Goal: Task Accomplishment & Management: Use online tool/utility

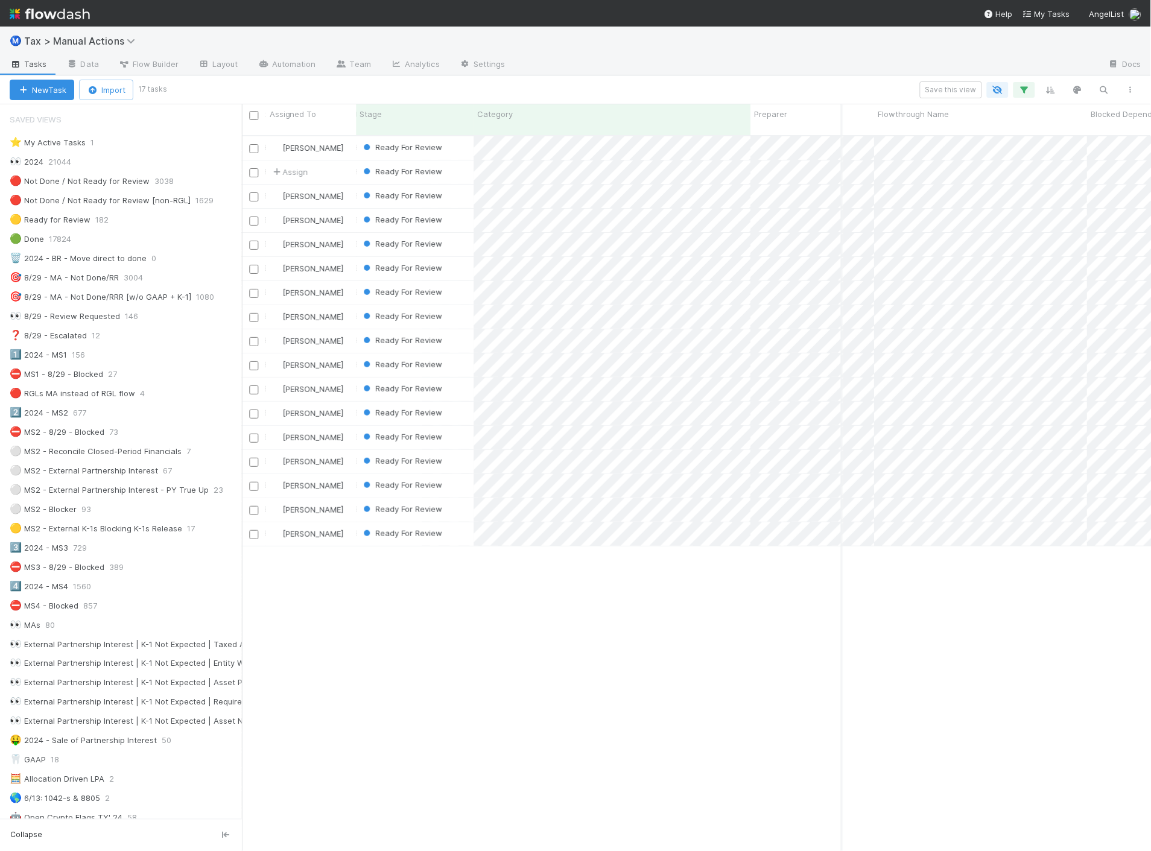
scroll to position [715, 899]
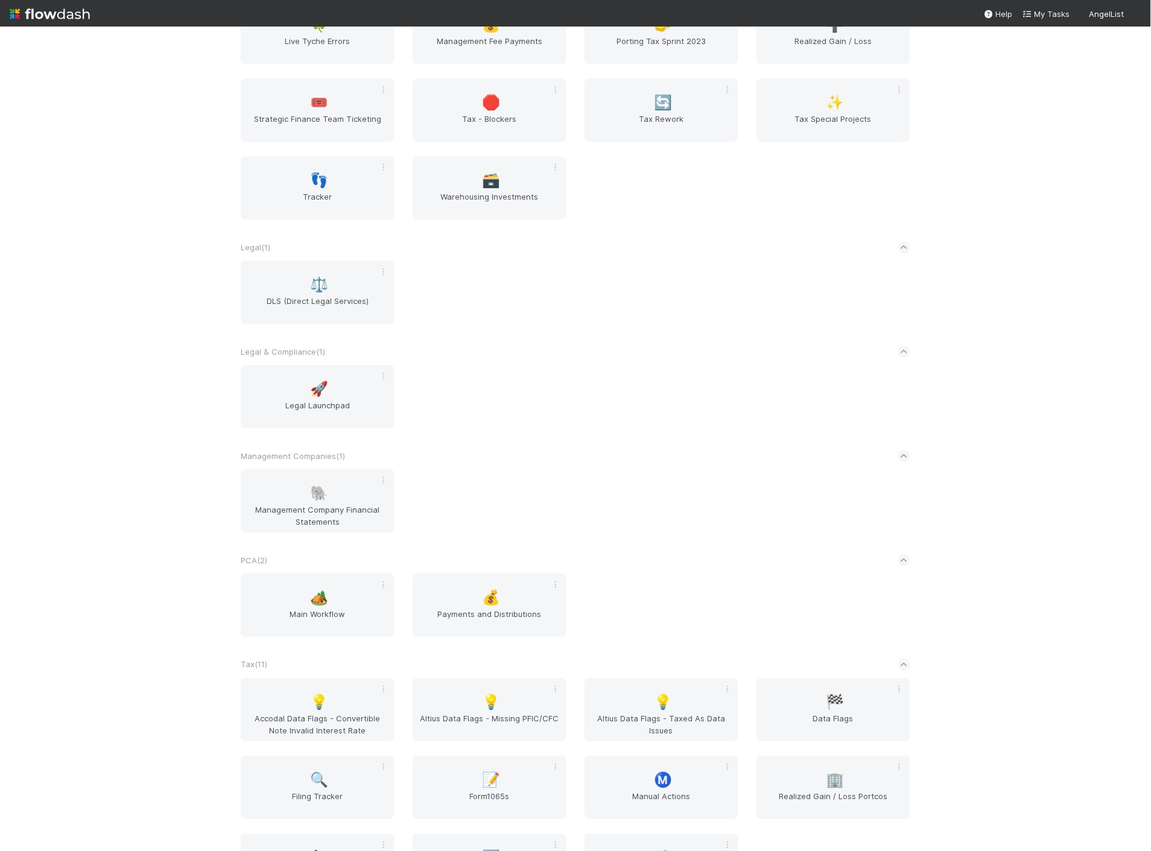
scroll to position [938, 0]
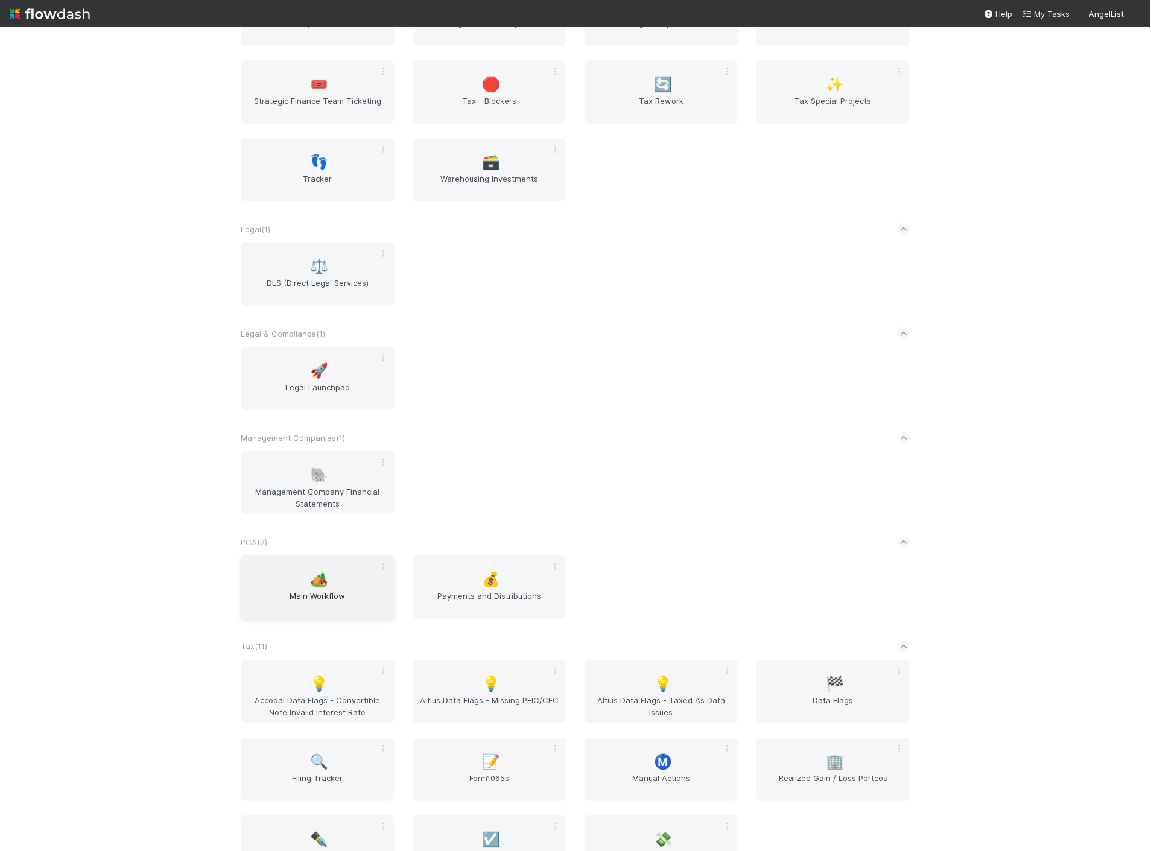
click at [350, 611] on div "🏕️ Main Workflow" at bounding box center [318, 586] width 154 height 63
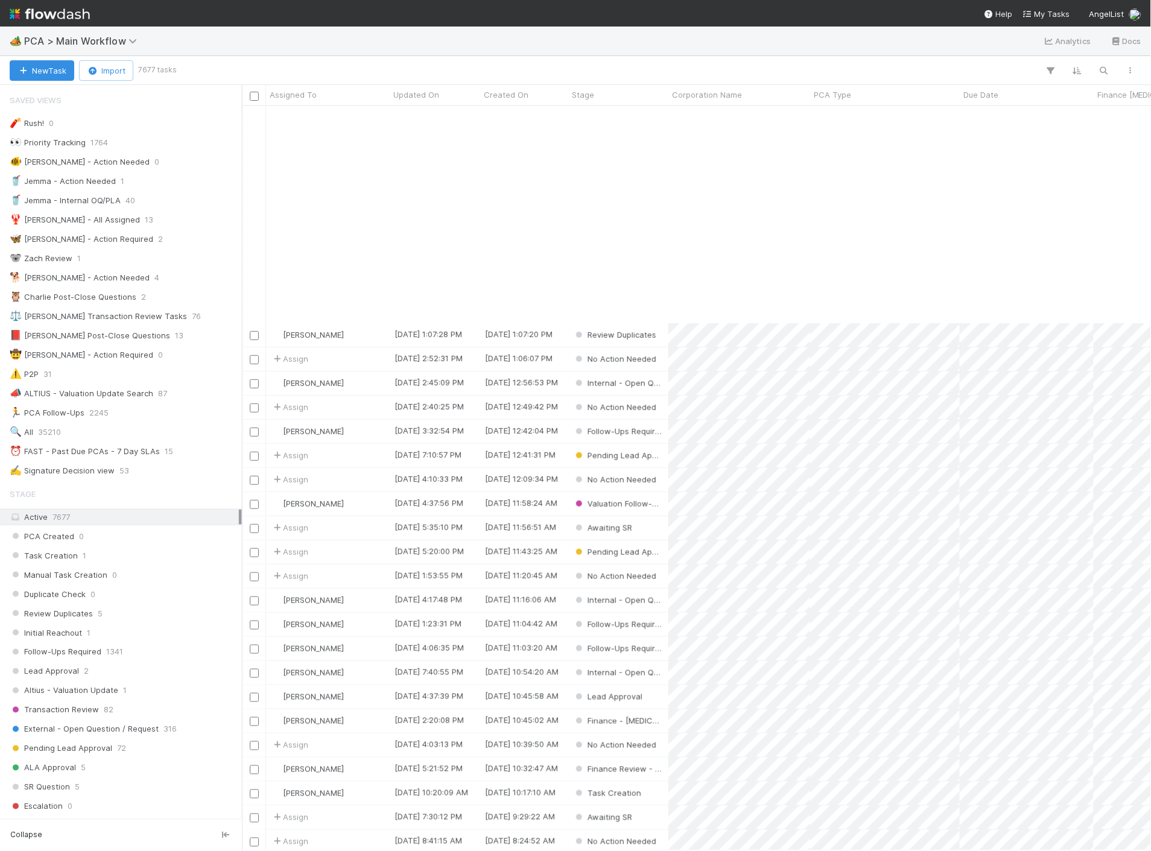
scroll to position [268, 0]
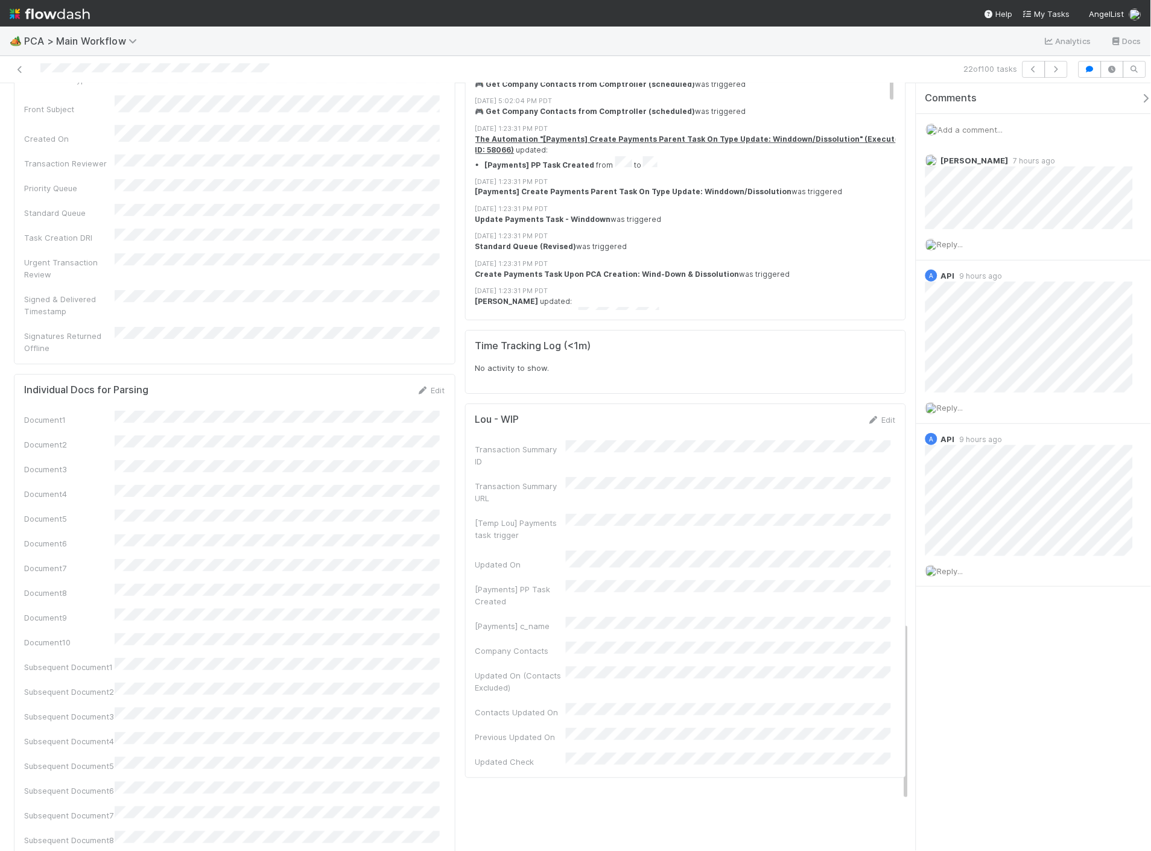
scroll to position [2063, 0]
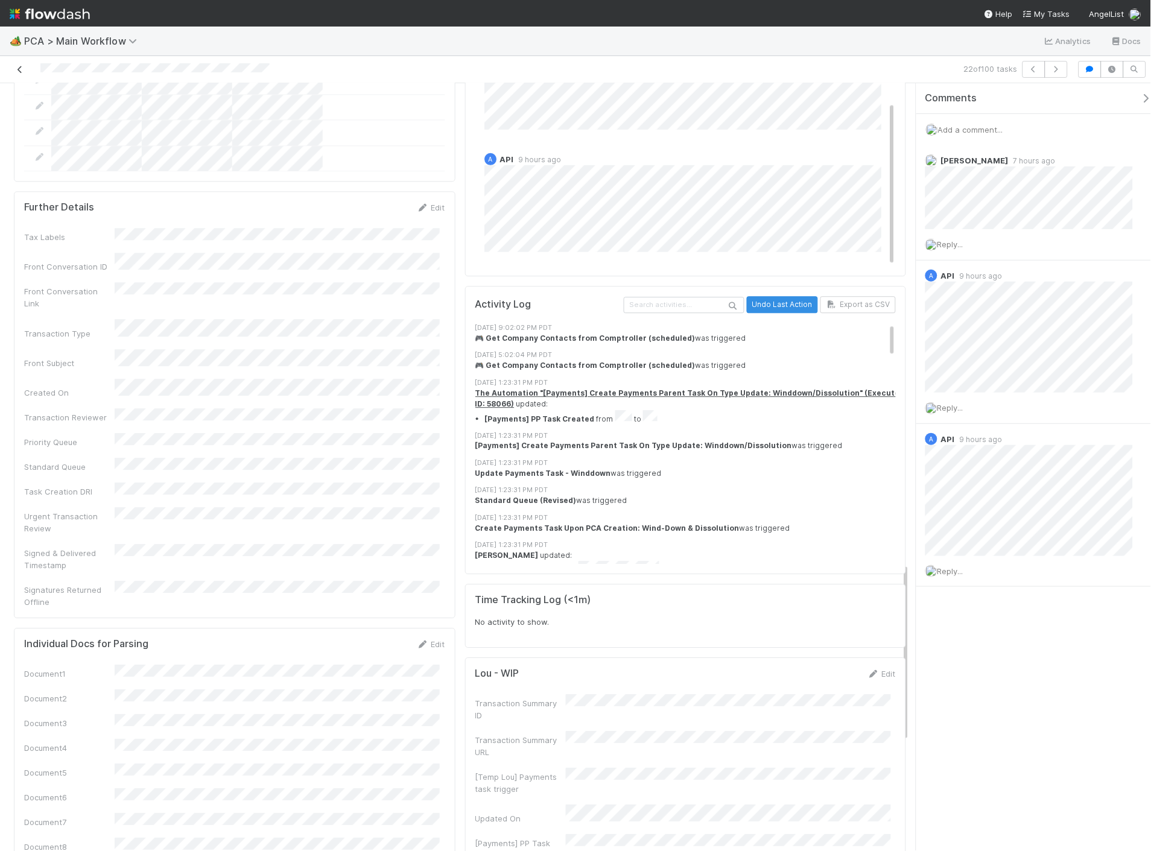
click at [23, 64] on link at bounding box center [20, 69] width 12 height 12
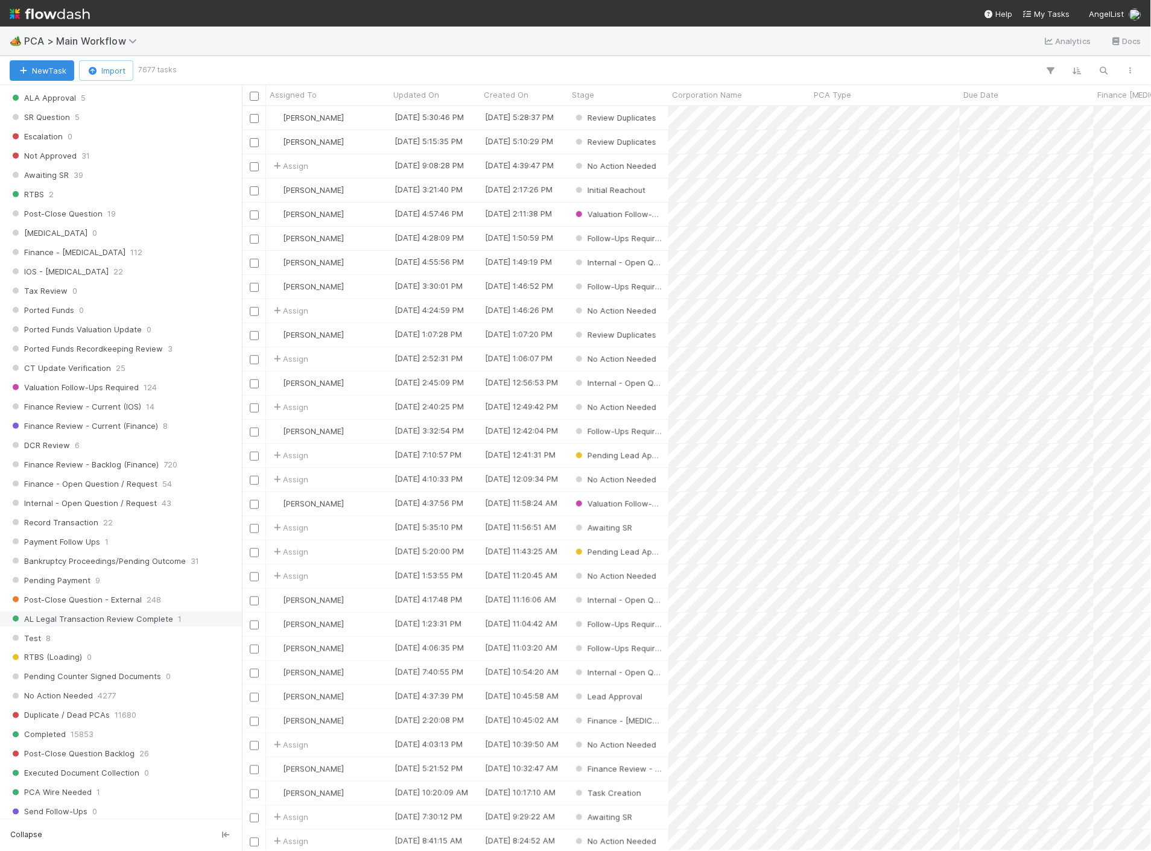
scroll to position [1005, 0]
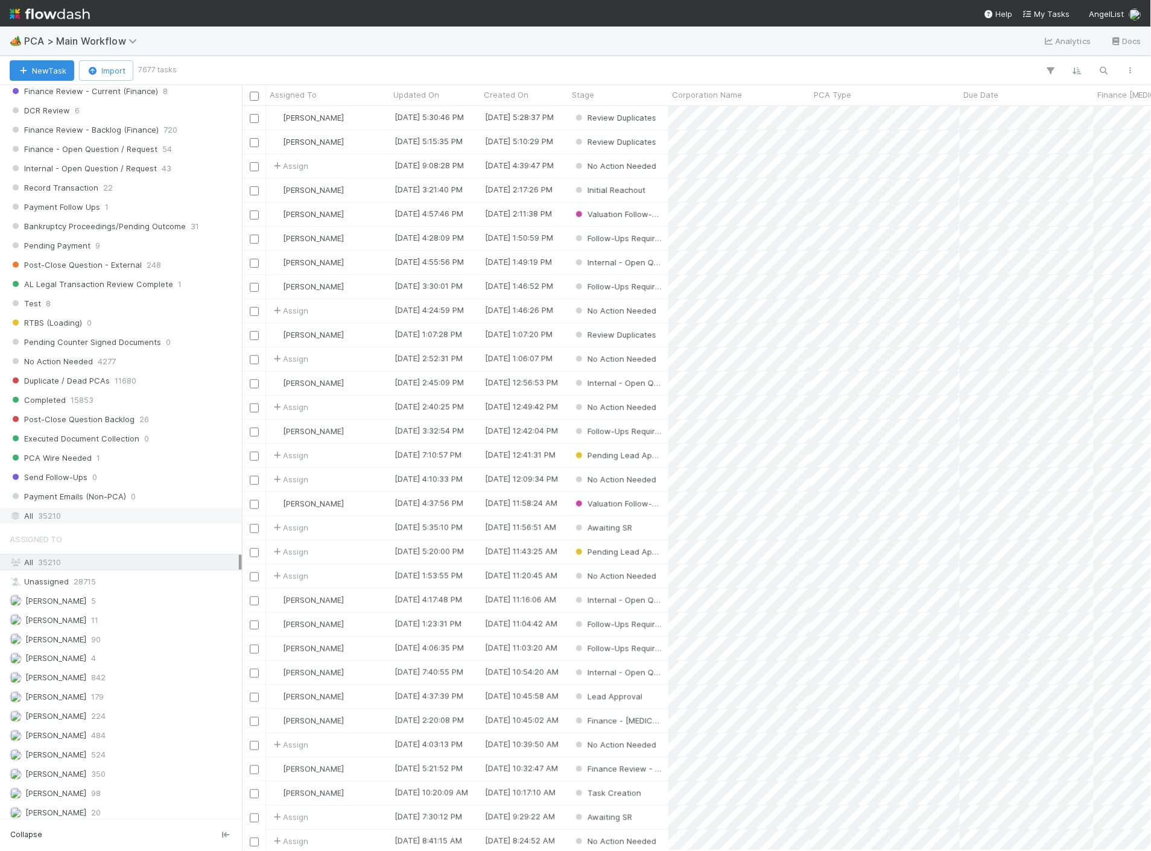
click at [74, 522] on div "All 35210" at bounding box center [124, 515] width 229 height 15
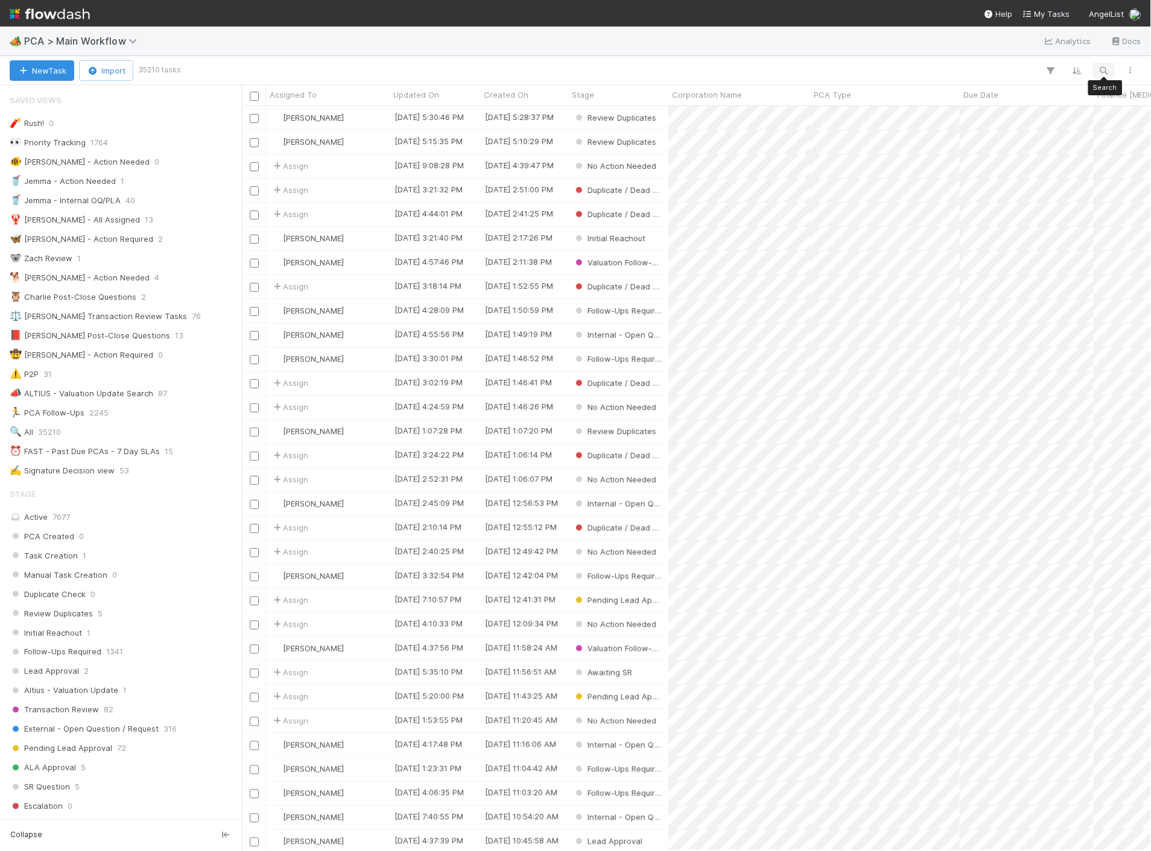
scroll to position [734, 899]
click at [1107, 73] on icon "button" at bounding box center [1103, 70] width 12 height 11
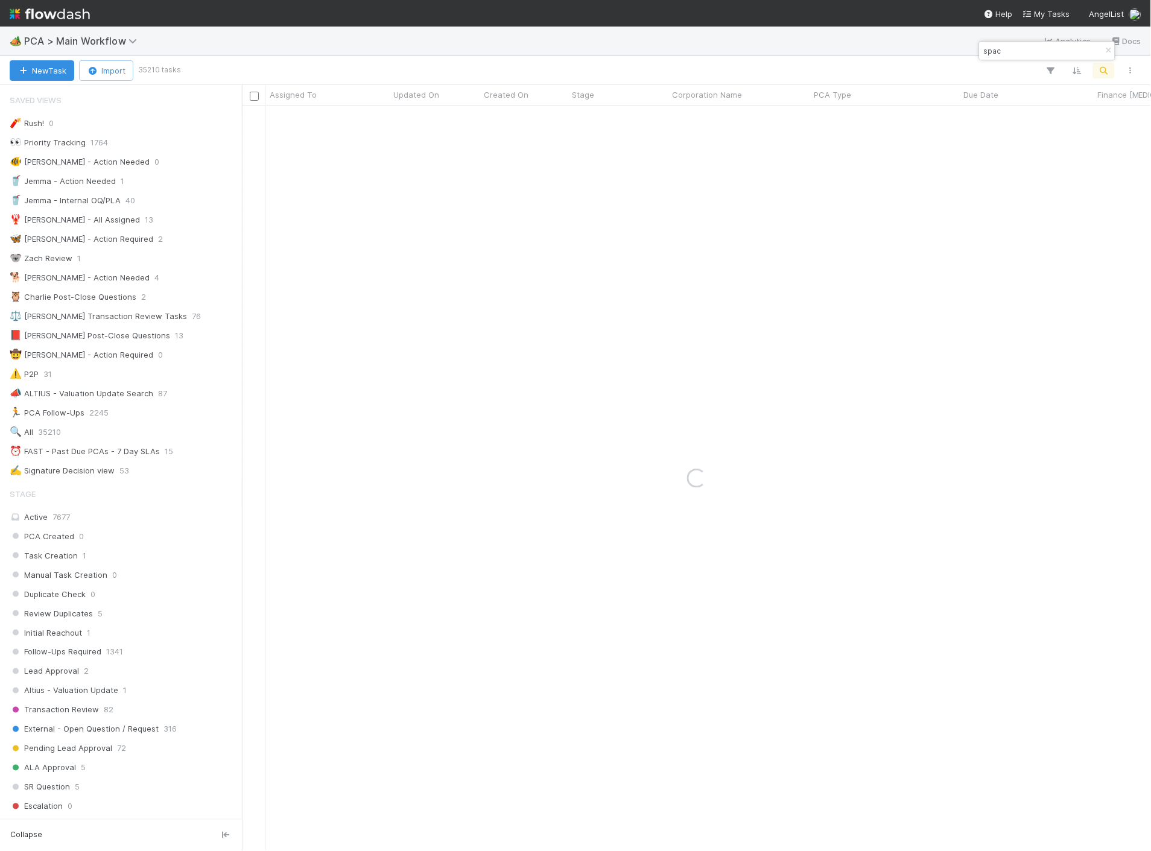
click at [1012, 52] on input "spac" at bounding box center [1041, 50] width 121 height 14
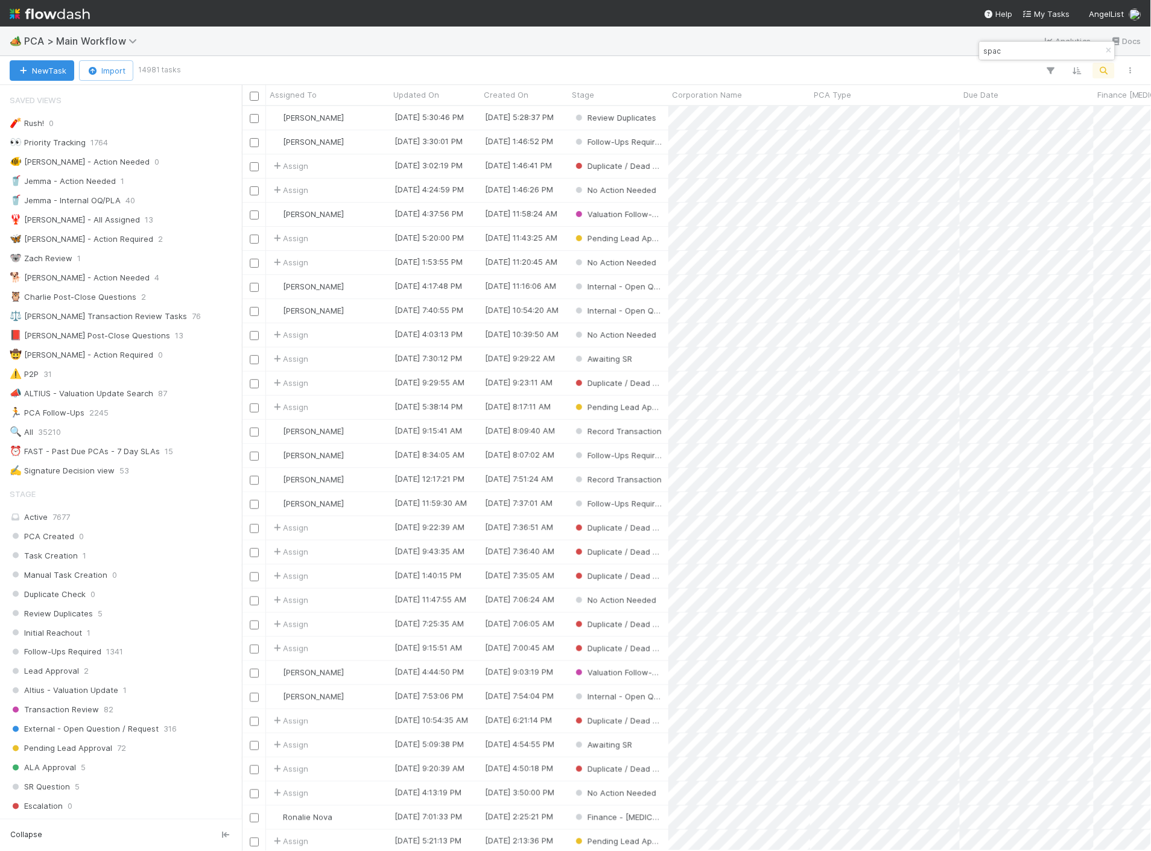
click at [1011, 49] on input "spac" at bounding box center [1041, 50] width 121 height 14
paste input "10X LAMF SPAC SPV"
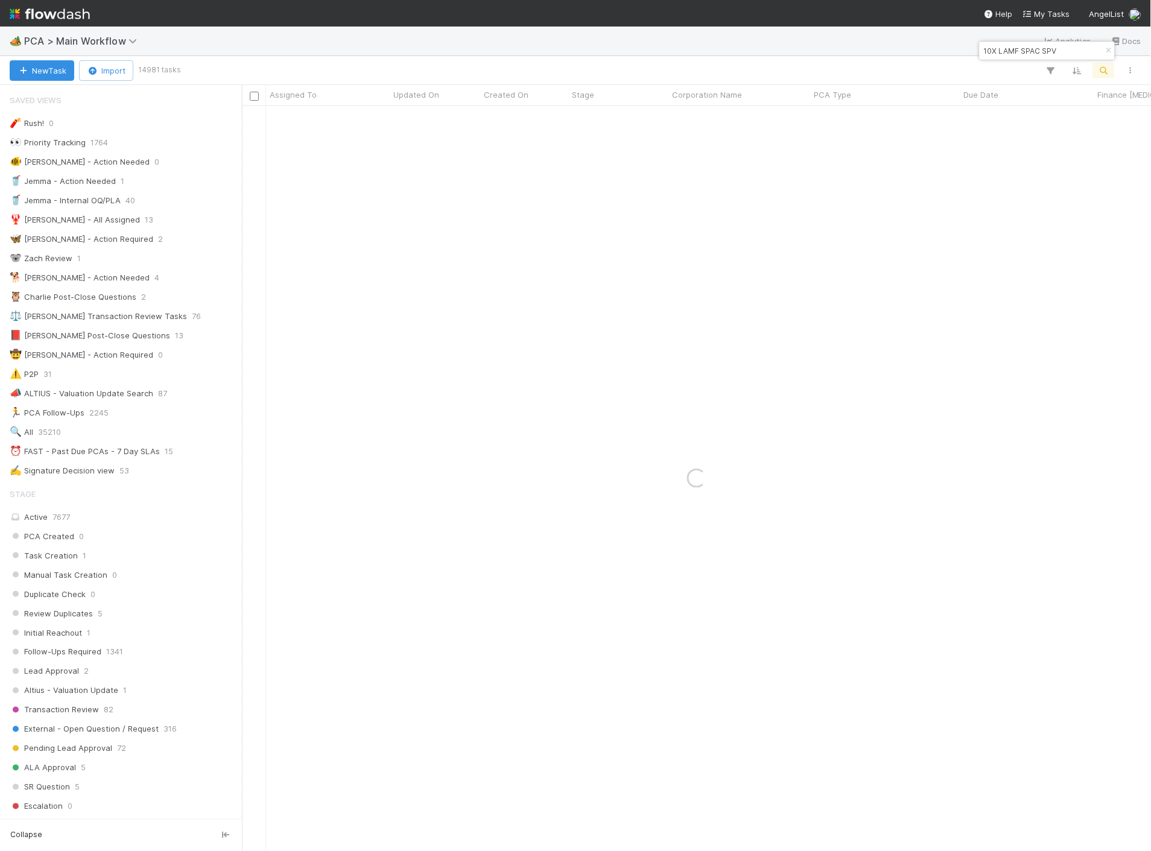
type input "10X LAMF SPAC SPV"
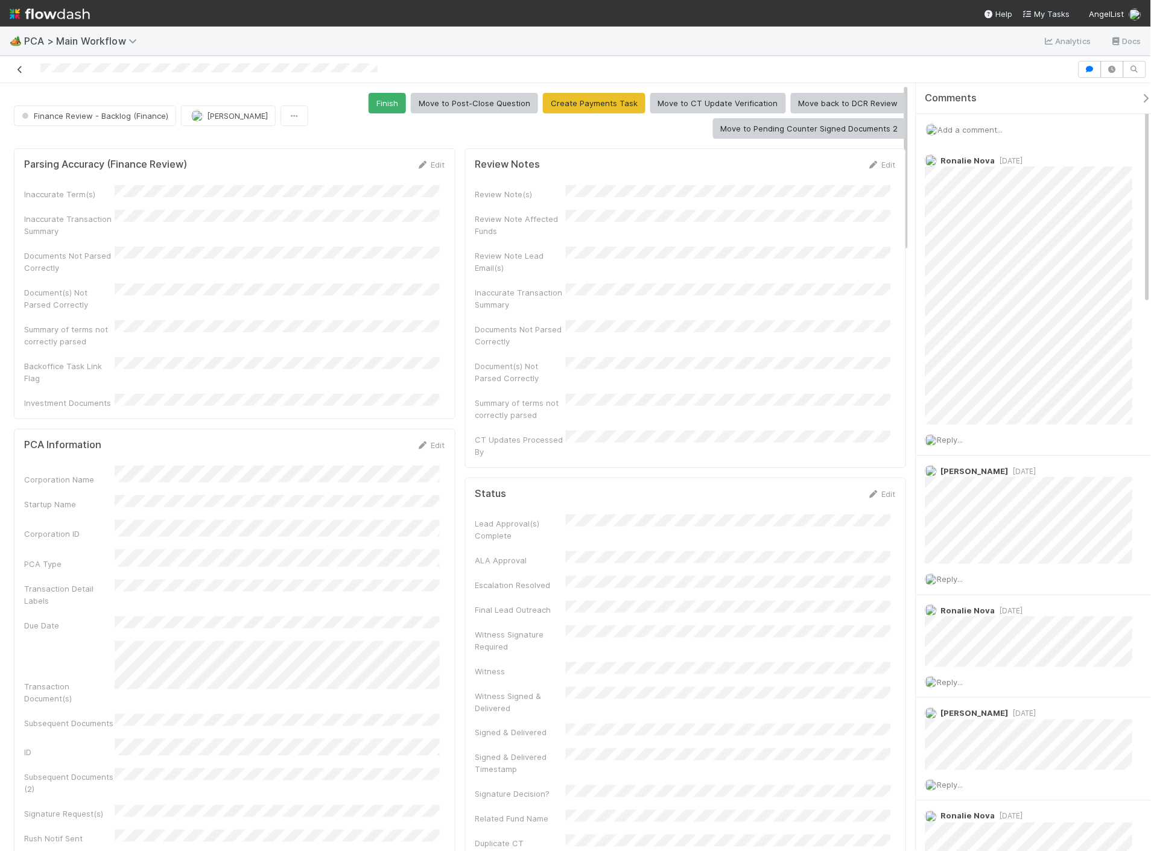
click at [22, 70] on icon at bounding box center [20, 70] width 12 height 8
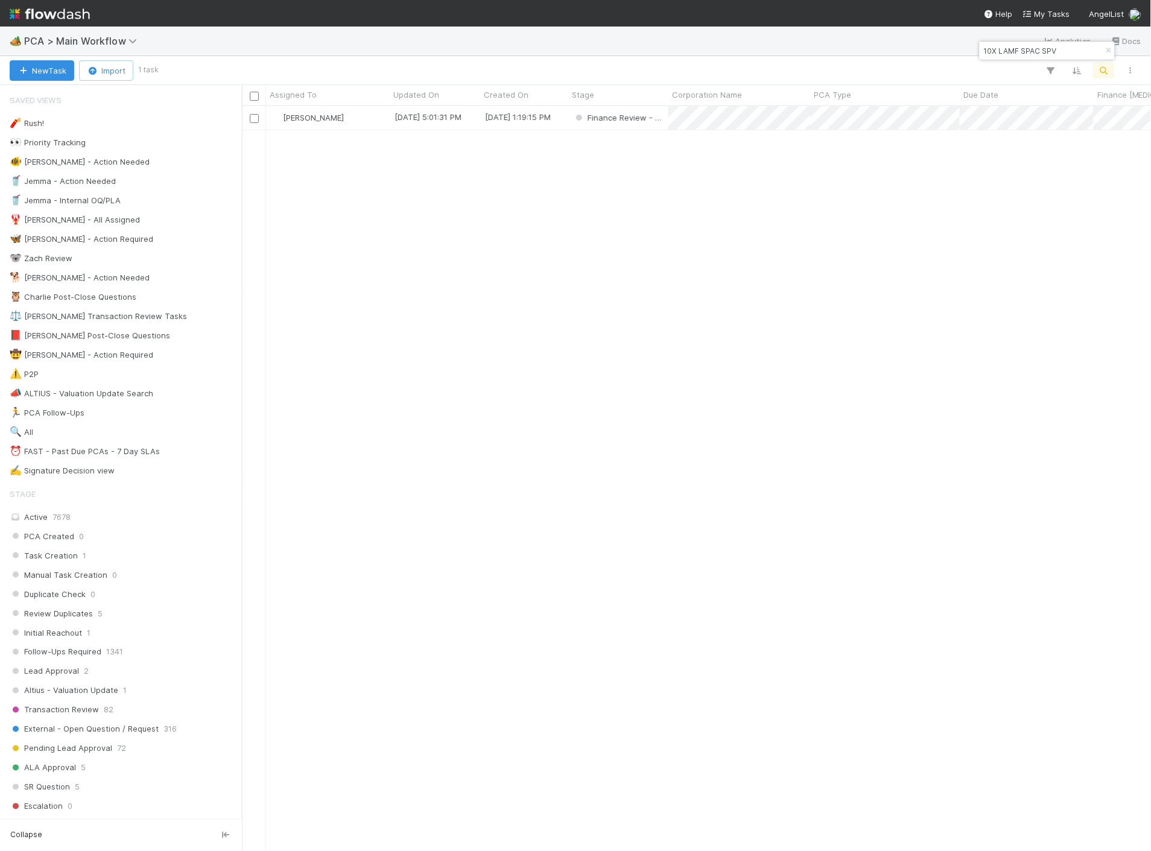
scroll to position [734, 899]
drag, startPoint x: 1104, startPoint y: 49, endPoint x: 1093, endPoint y: 51, distance: 11.6
click at [1104, 49] on icon "button" at bounding box center [1108, 50] width 12 height 7
click at [54, 519] on span "7678" at bounding box center [61, 517] width 18 height 10
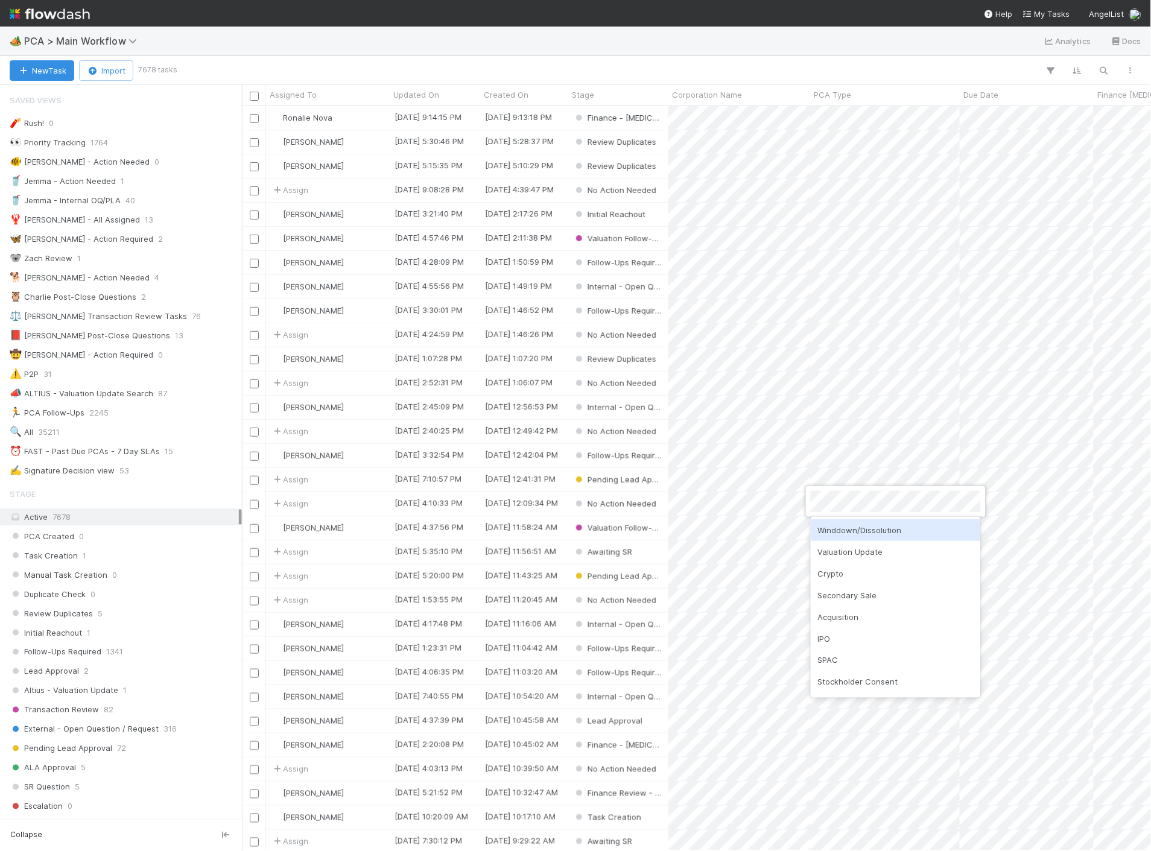
scroll to position [734, 899]
click at [977, 462] on div at bounding box center [575, 425] width 1151 height 851
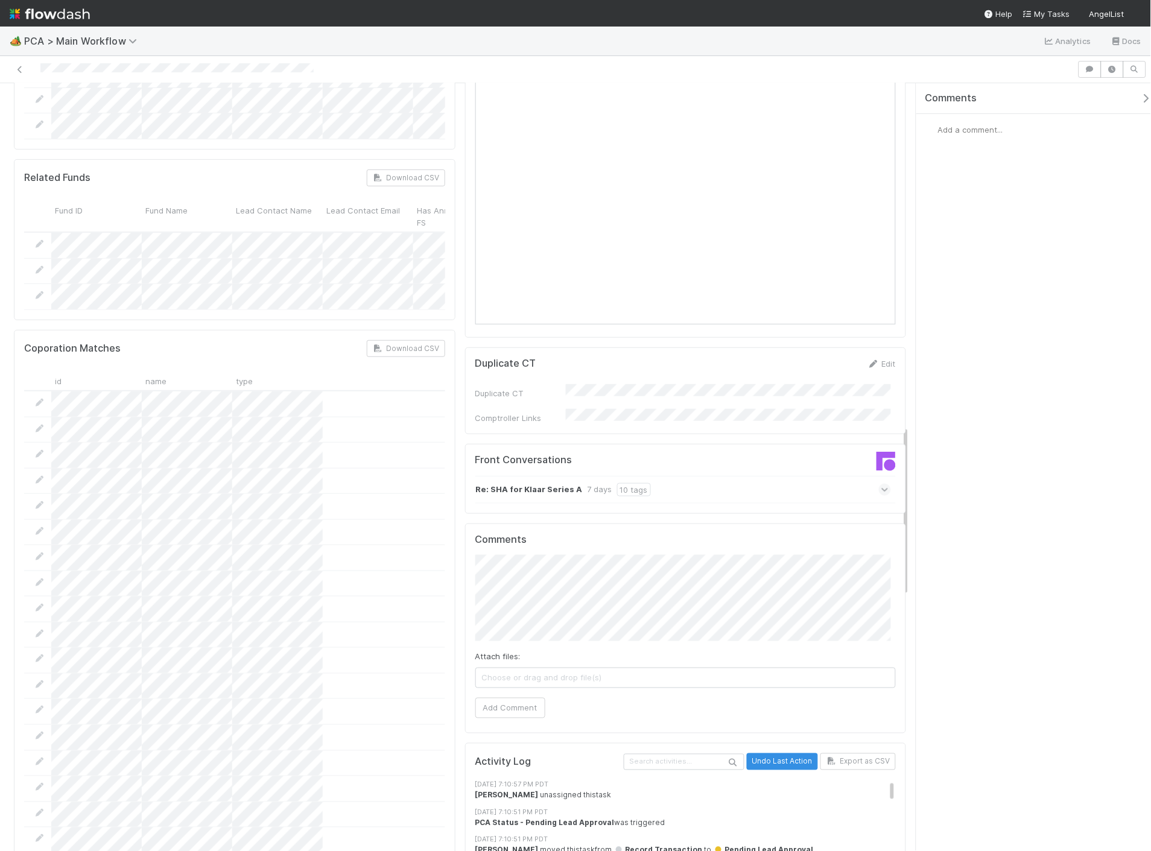
scroll to position [1541, 0]
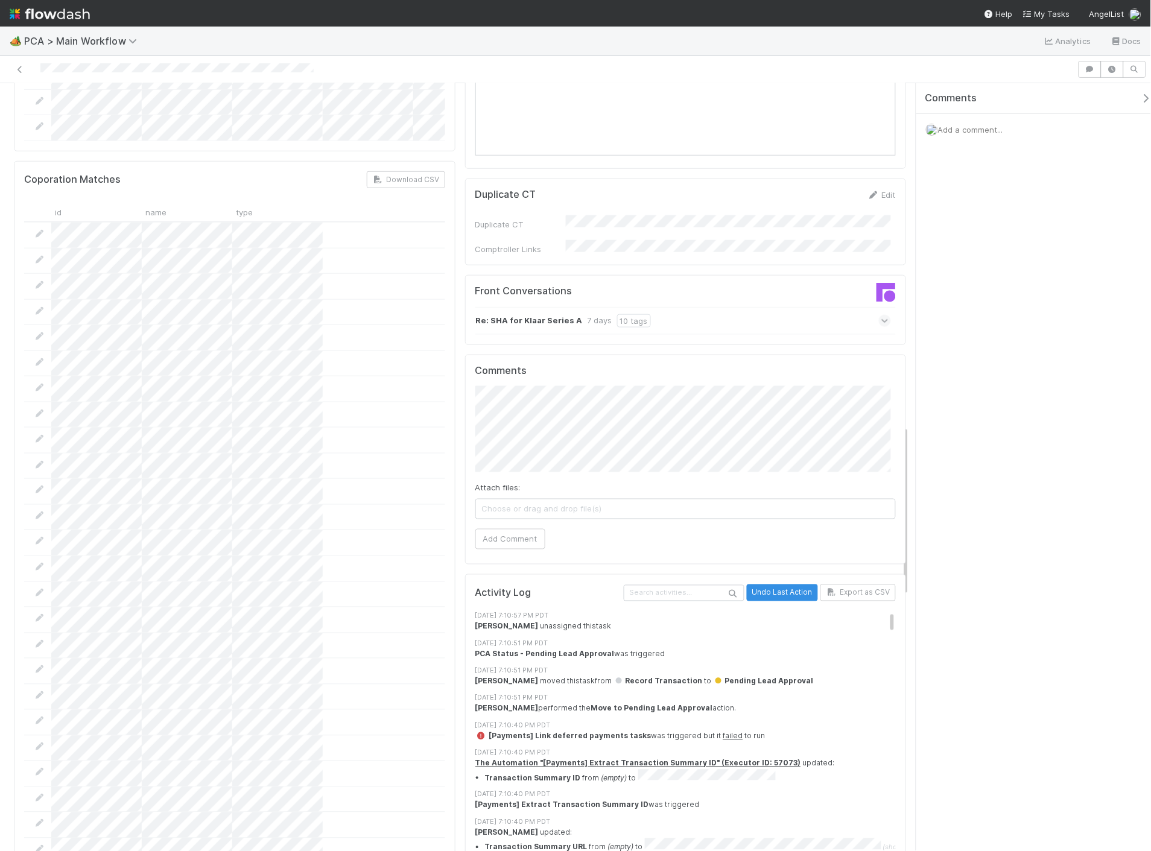
click at [881, 315] on icon at bounding box center [885, 321] width 8 height 12
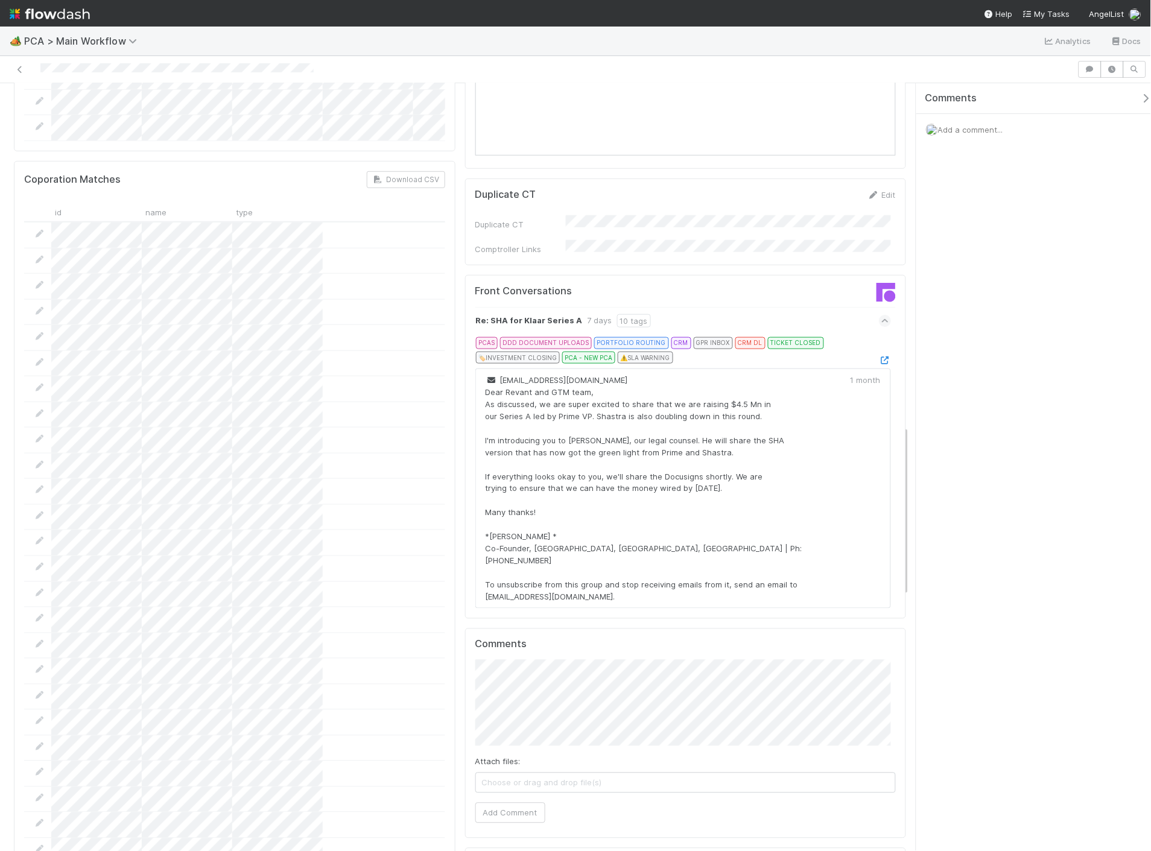
click at [881, 315] on icon at bounding box center [885, 321] width 8 height 12
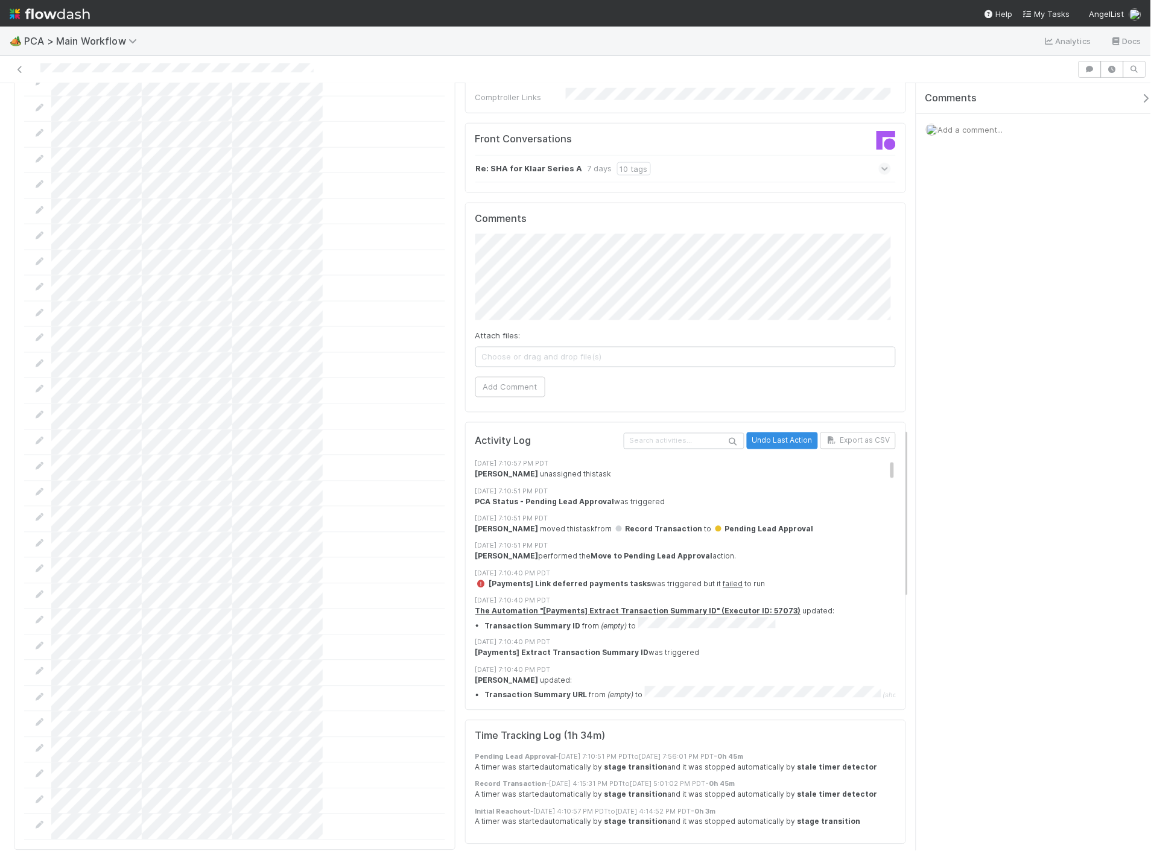
scroll to position [1474, 0]
